Goal: Use online tool/utility: Utilize a website feature to perform a specific function

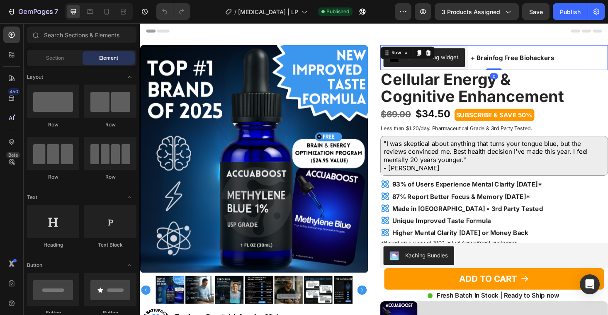
click at [491, 65] on div "+ Brainfog Free Biohackers Text Block" at bounding box center [536, 59] width 90 height 27
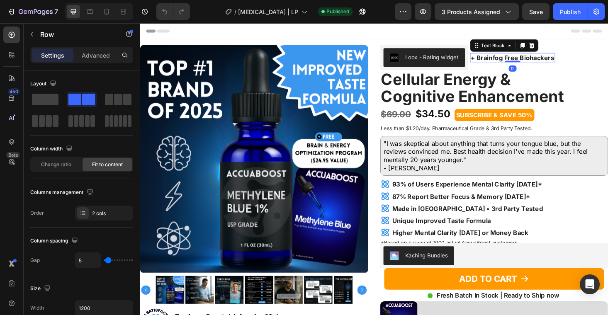
click at [545, 61] on p "+ Brainfog Free Biohackers" at bounding box center [536, 60] width 89 height 9
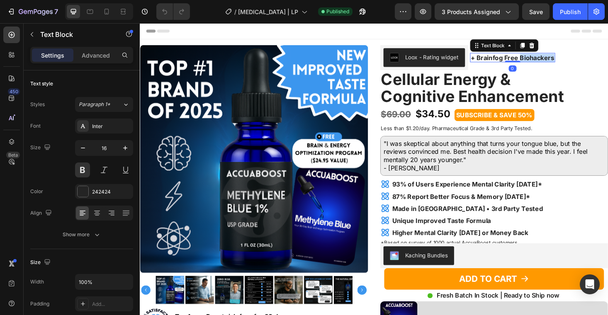
click at [545, 61] on p "+ Brainfog Free Biohackers" at bounding box center [536, 60] width 89 height 9
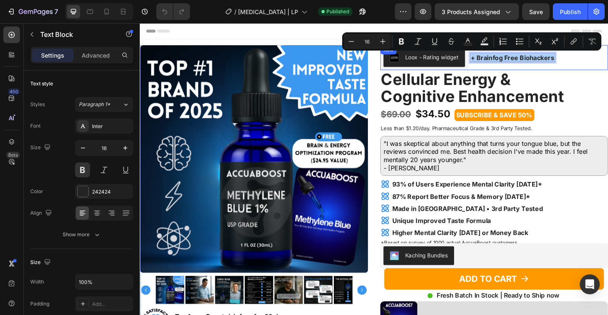
click at [514, 69] on div "+ Brainfog Free Biohackers Text Block 0" at bounding box center [536, 59] width 90 height 27
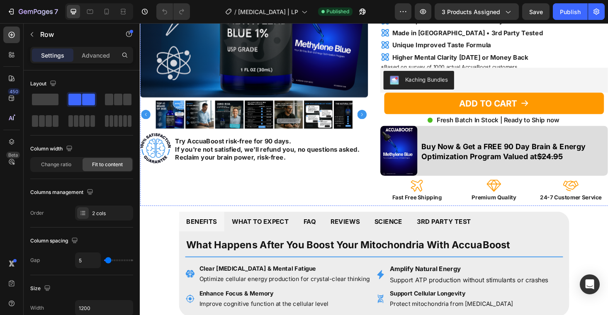
scroll to position [187, 0]
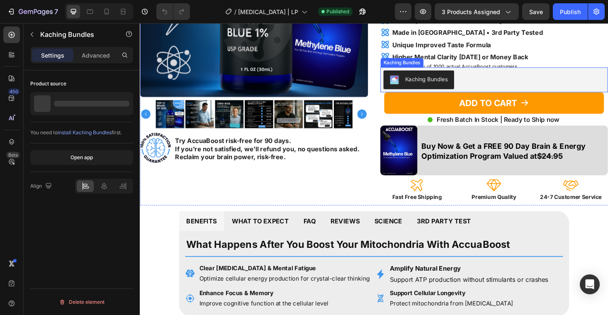
click at [508, 85] on div "Kaching Bundles" at bounding box center [517, 83] width 236 height 20
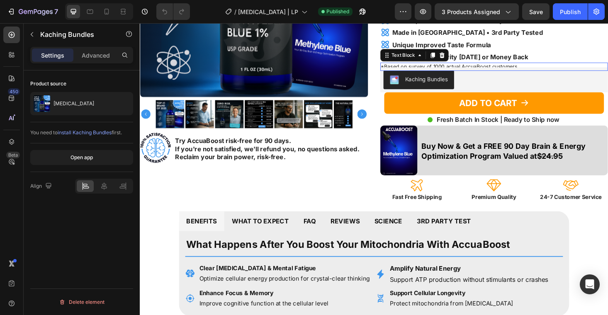
click at [558, 65] on div "*Based on survey of 1000 actual AccuaBoost customers." at bounding box center [516, 69] width 242 height 9
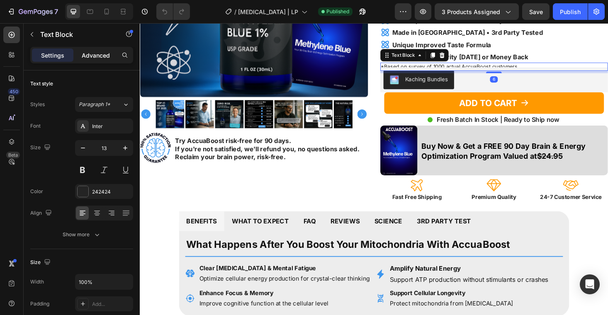
click at [91, 52] on p "Advanced" at bounding box center [96, 55] width 28 height 9
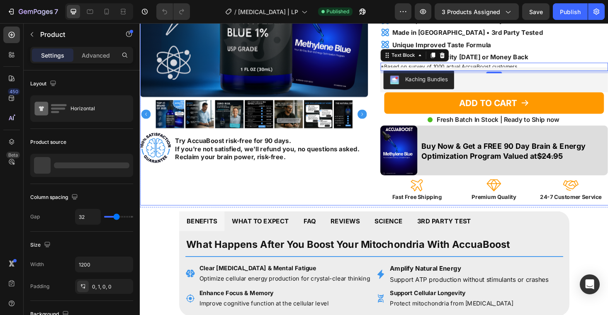
click at [393, 85] on div "Product Images Image Try AccuaBoost risk-free for 90 days. If you're not satisf…" at bounding box center [389, 38] width 498 height 358
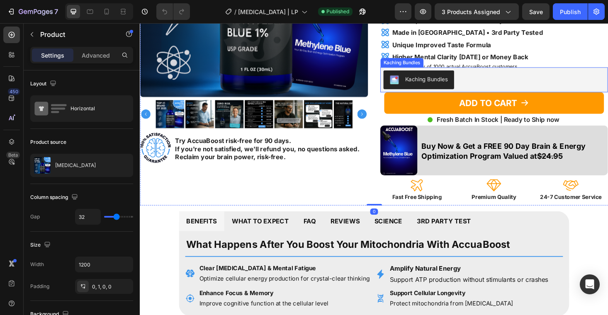
click at [396, 85] on div "Kaching Bundles" at bounding box center [516, 83] width 242 height 27
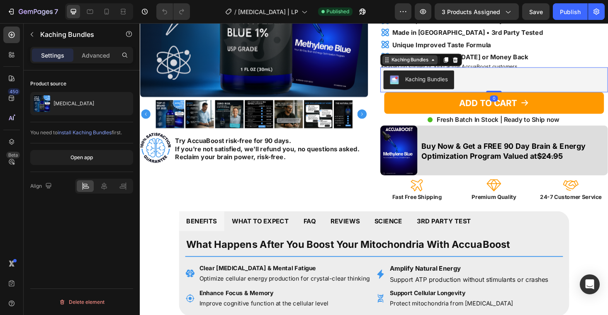
click at [406, 63] on div "Kaching Bundles" at bounding box center [427, 61] width 42 height 7
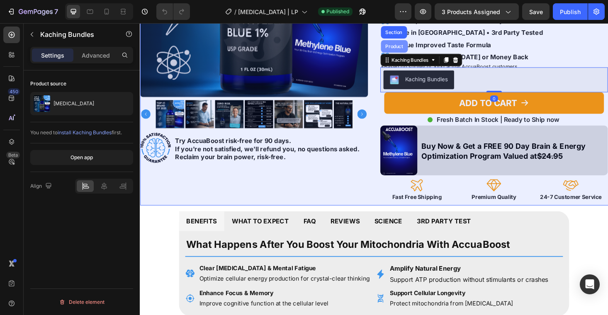
click at [409, 51] on div "Product" at bounding box center [410, 47] width 29 height 13
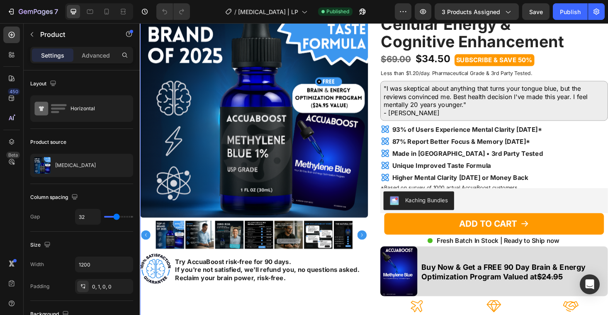
scroll to position [40, 0]
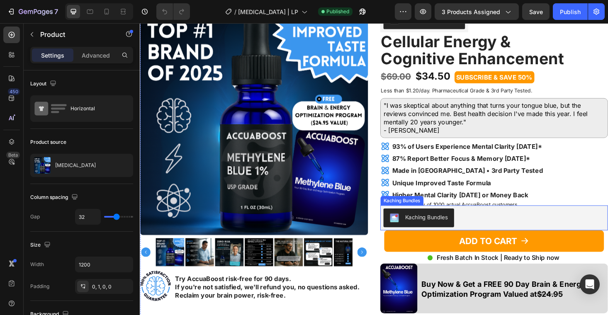
click at [507, 227] on div "Kaching Bundles" at bounding box center [517, 230] width 236 height 20
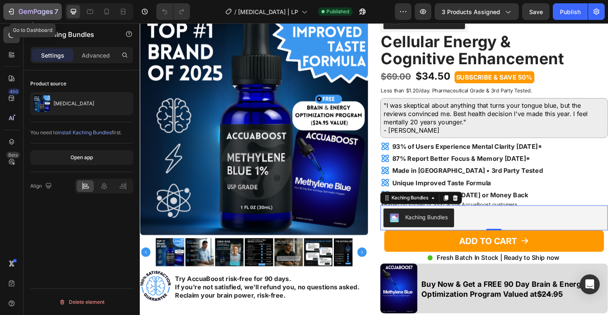
click at [9, 12] on icon "button" at bounding box center [11, 11] width 8 height 8
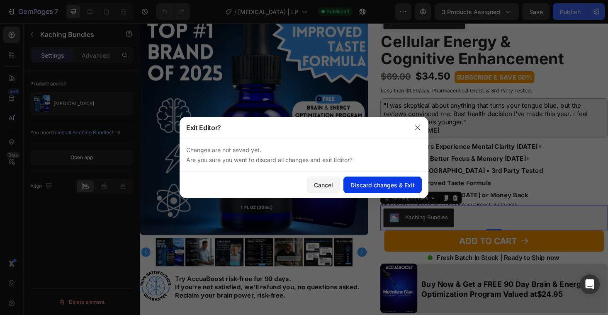
click at [382, 185] on div "Discard changes & Exit" at bounding box center [383, 185] width 64 height 9
